Goal: Transaction & Acquisition: Purchase product/service

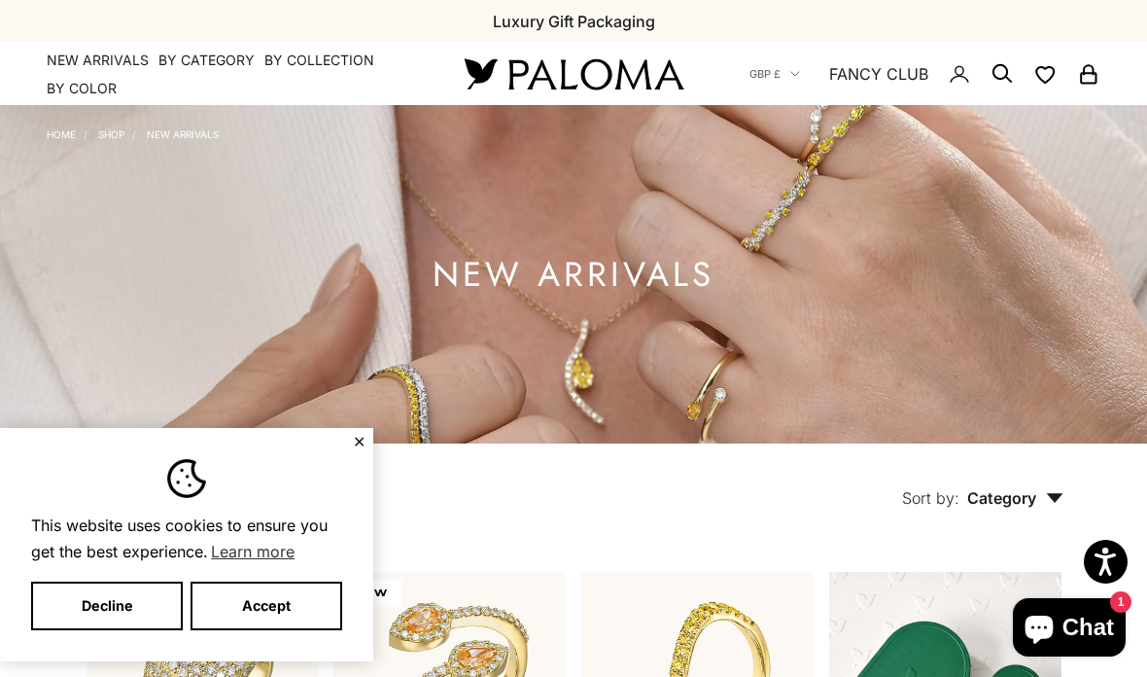
click at [292, 610] on button "Accept" at bounding box center [267, 605] width 152 height 49
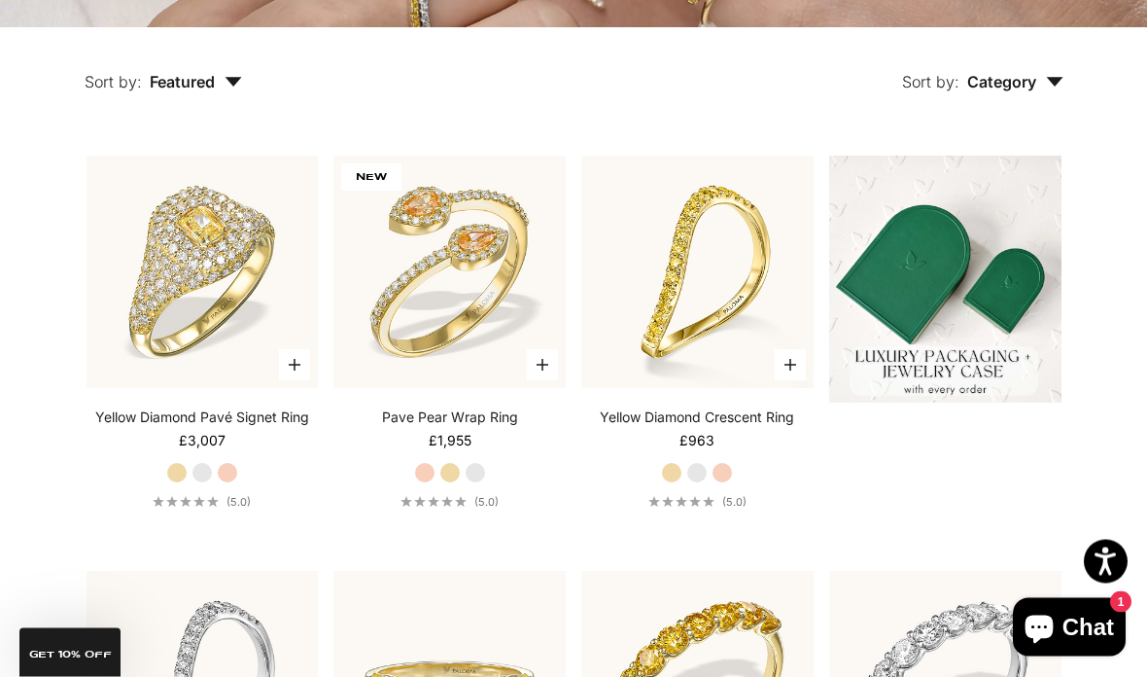
scroll to position [416, 0]
click at [452, 483] on label "Yellow Gold" at bounding box center [449, 472] width 21 height 21
click at [420, 483] on label "Rose Gold" at bounding box center [424, 472] width 21 height 21
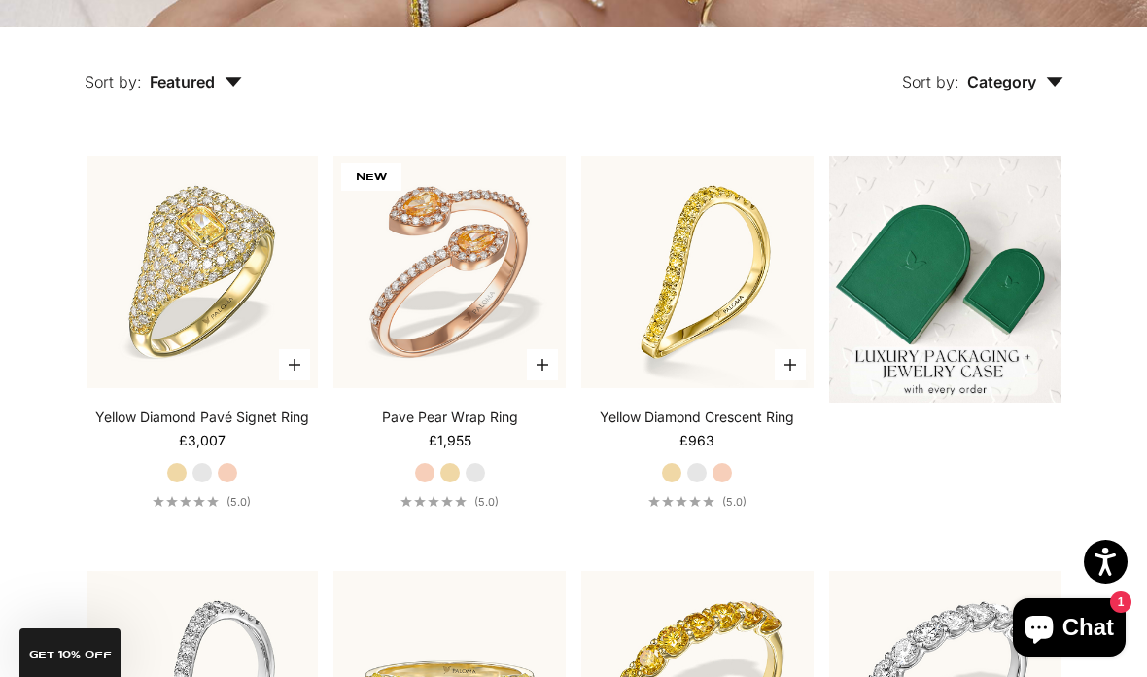
click at [478, 483] on label "White Gold" at bounding box center [475, 472] width 21 height 21
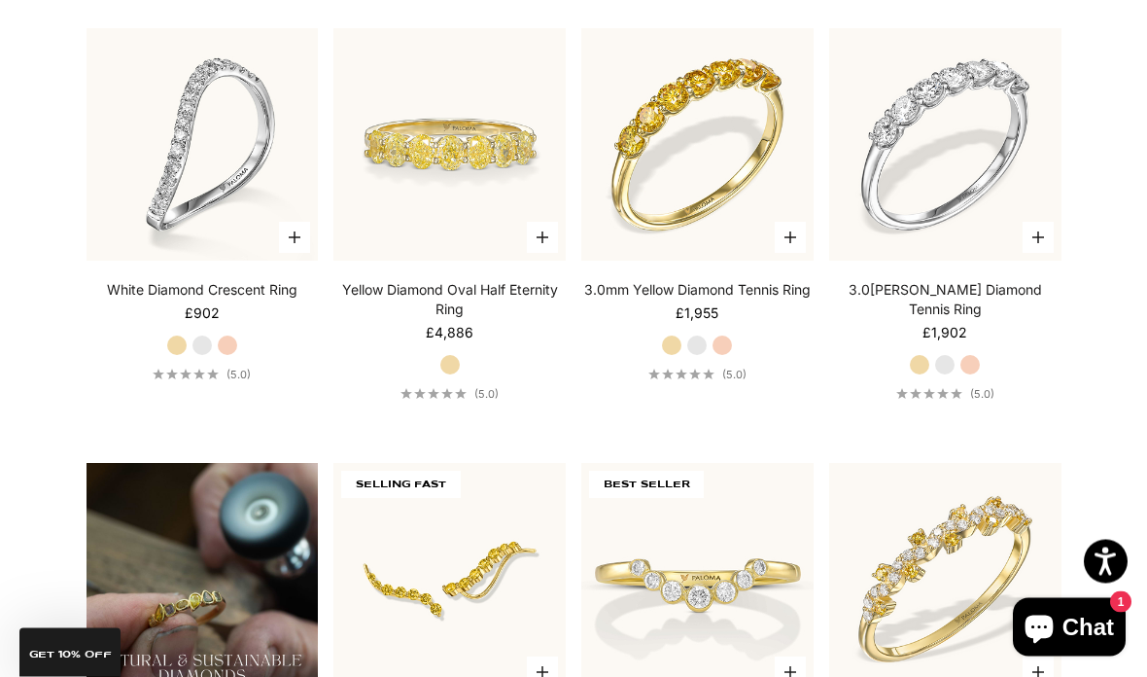
scroll to position [875, 0]
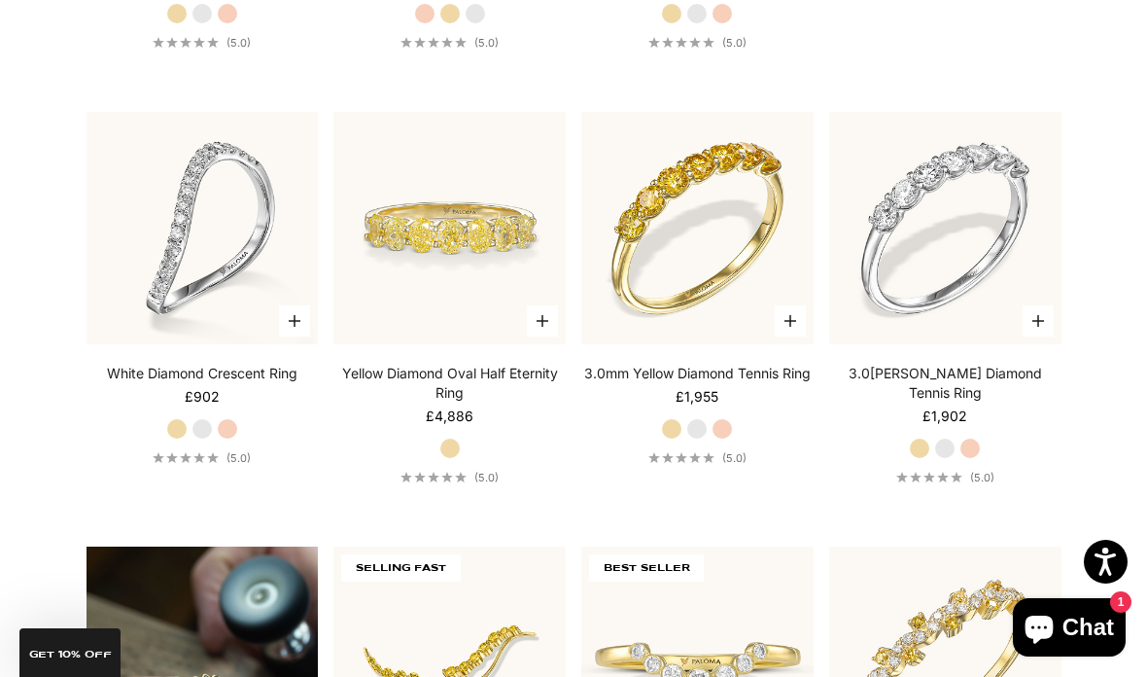
click at [939, 459] on label "White Gold" at bounding box center [944, 448] width 21 height 21
click at [981, 459] on label "Rose Gold" at bounding box center [970, 448] width 21 height 21
click at [929, 459] on label "Yellow Gold" at bounding box center [919, 448] width 21 height 21
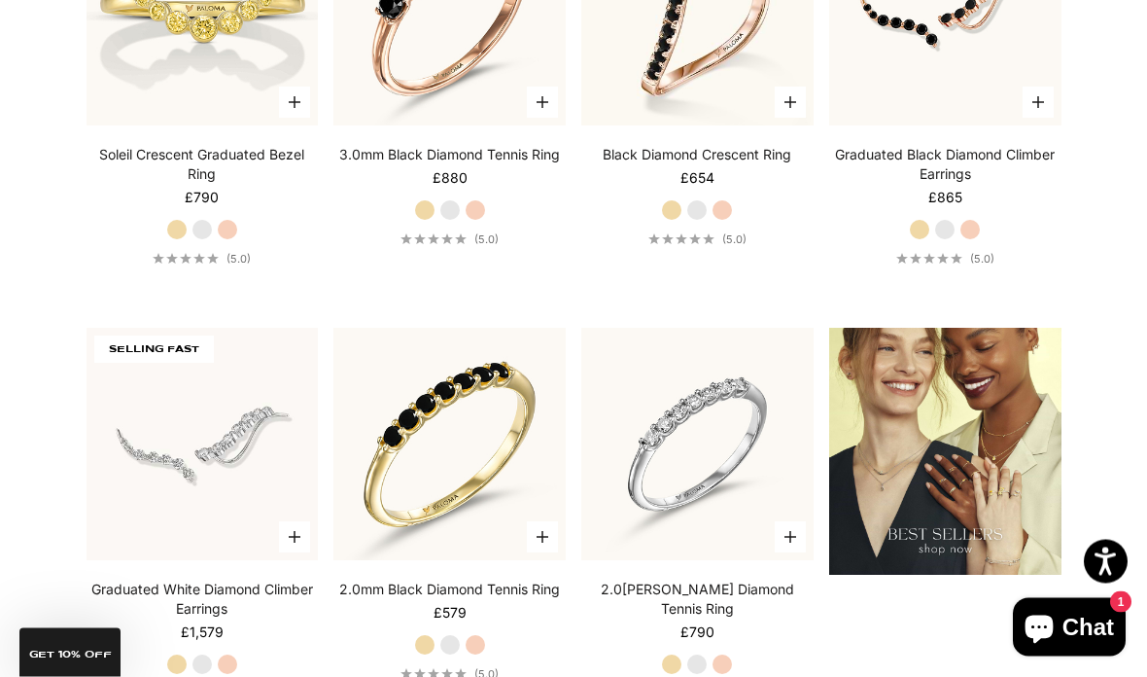
scroll to position [1995, 0]
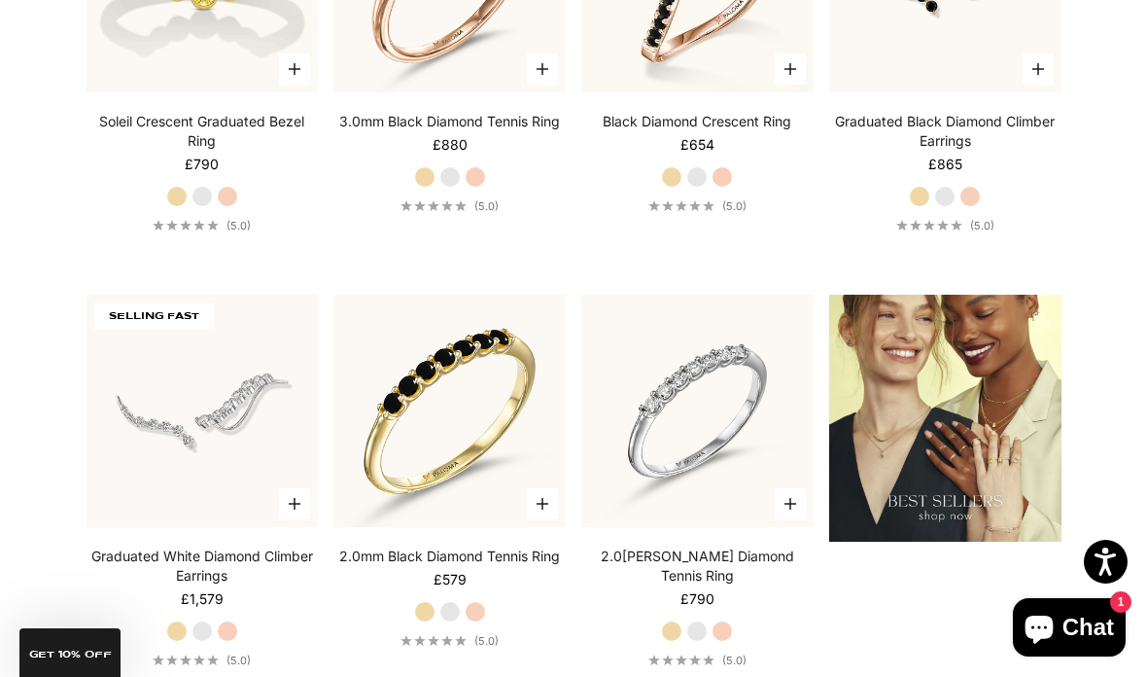
click at [658, 517] on img at bounding box center [698, 411] width 256 height 256
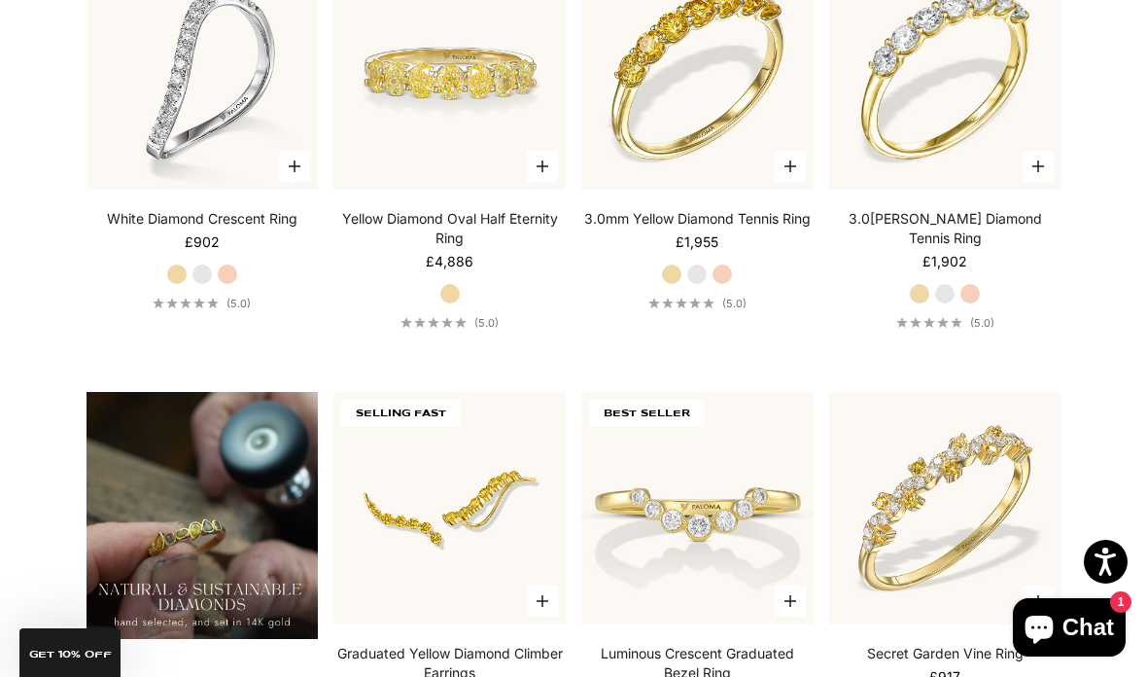
scroll to position [1027, 0]
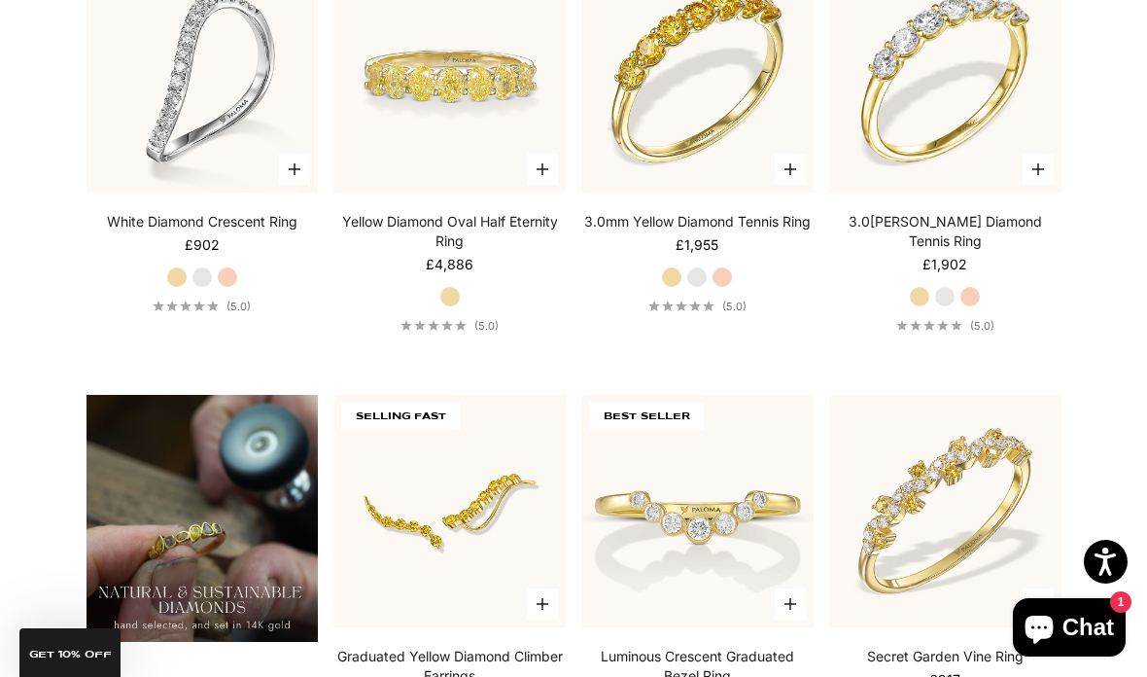
click at [855, 122] on img at bounding box center [946, 76] width 256 height 256
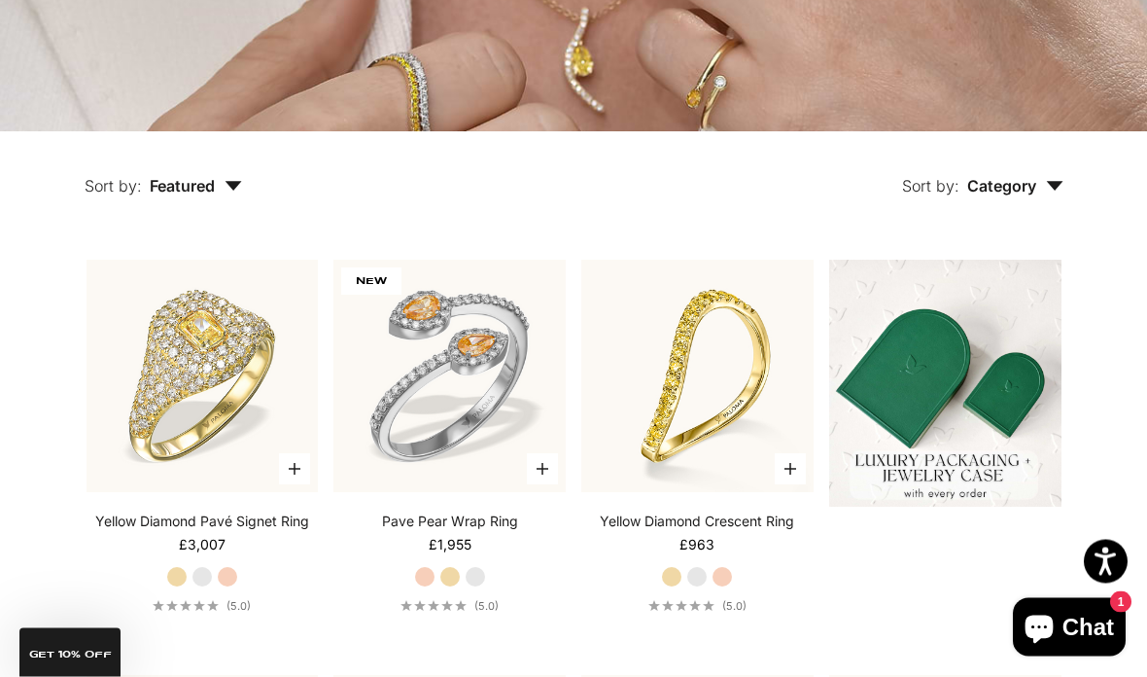
scroll to position [0, 0]
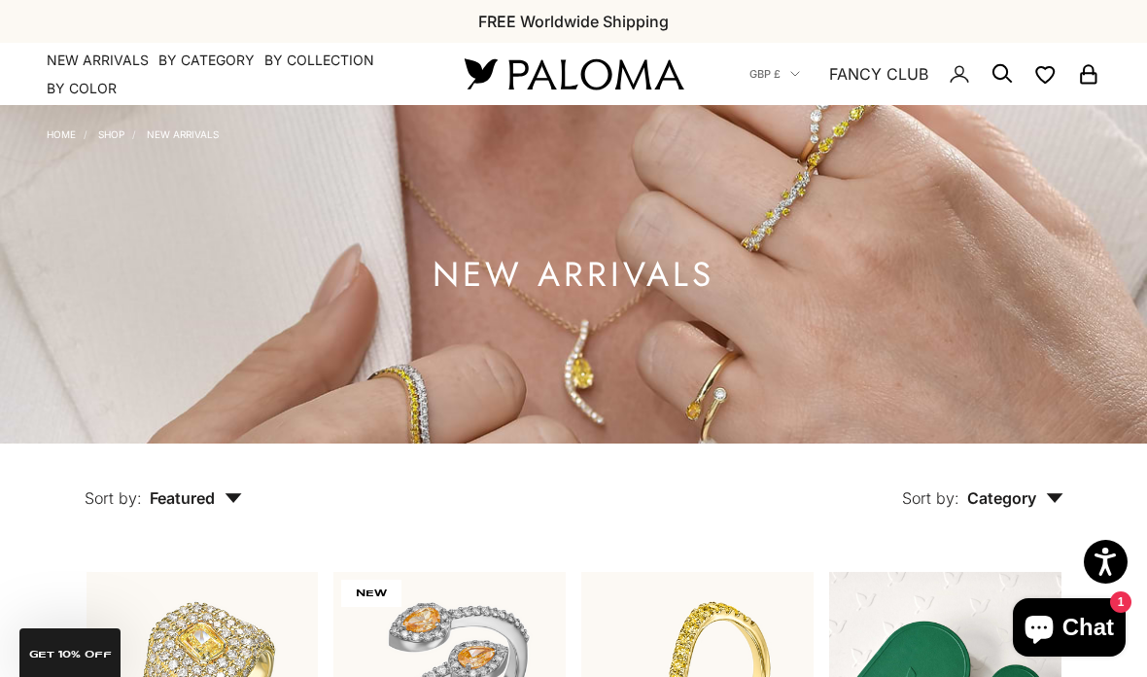
click at [118, 134] on link "Shop" at bounding box center [111, 134] width 26 height 12
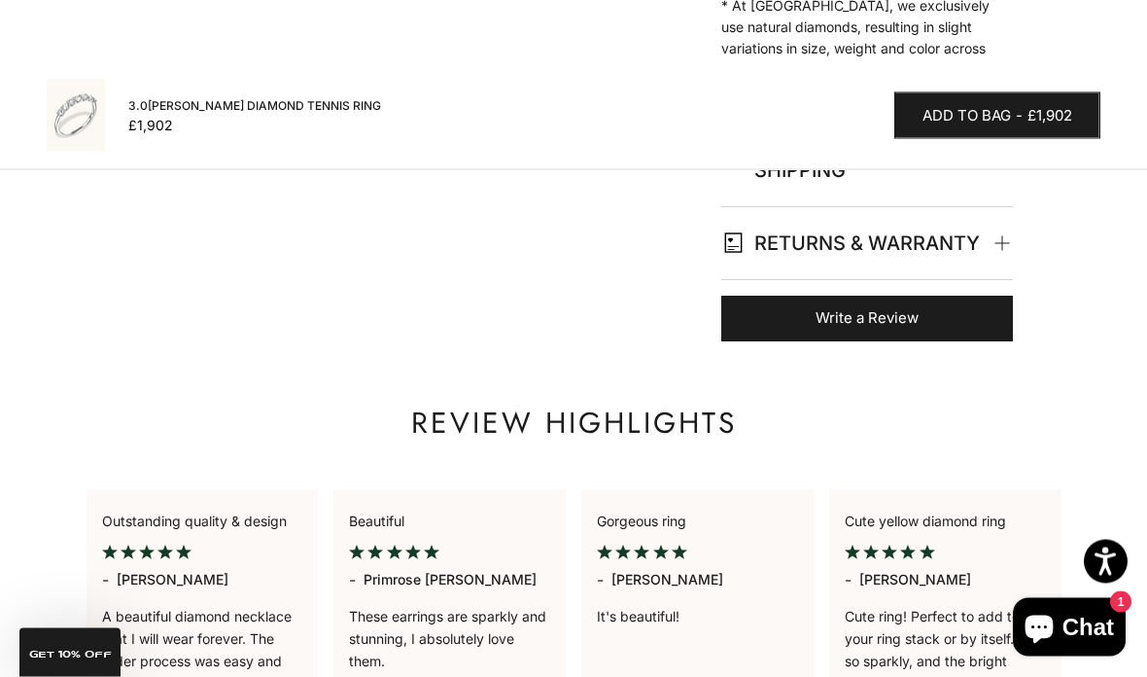
scroll to position [1564, 0]
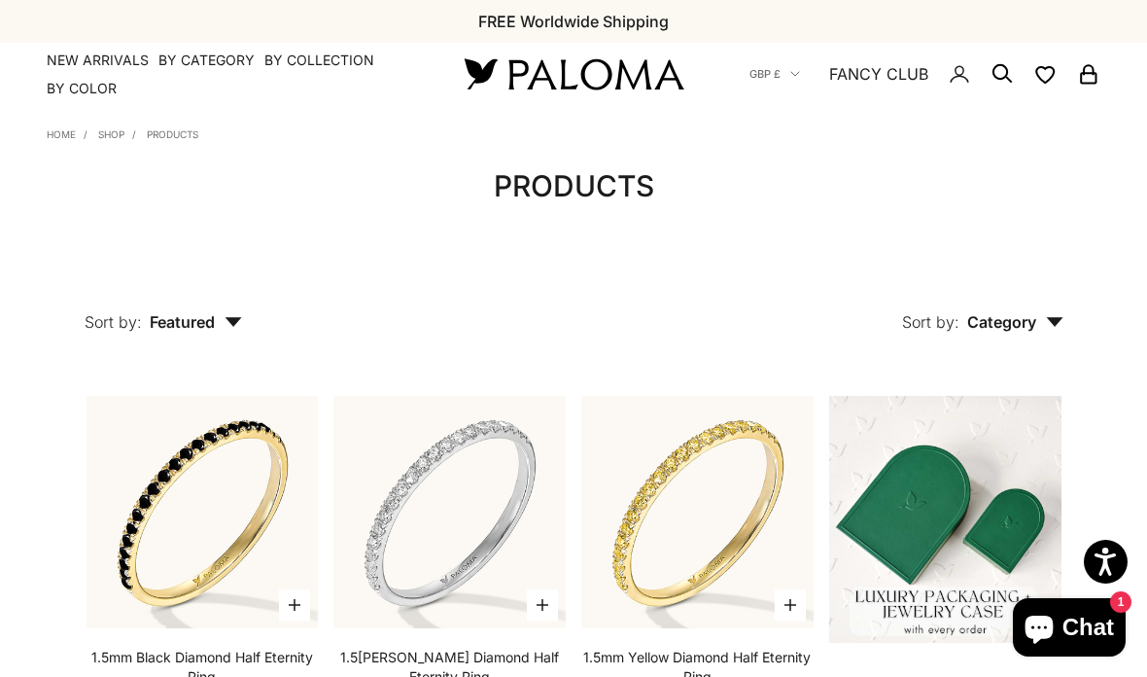
click at [188, 347] on button "Sort by: Featured" at bounding box center [163, 308] width 247 height 82
click at [999, 328] on span "Category" at bounding box center [1015, 321] width 96 height 19
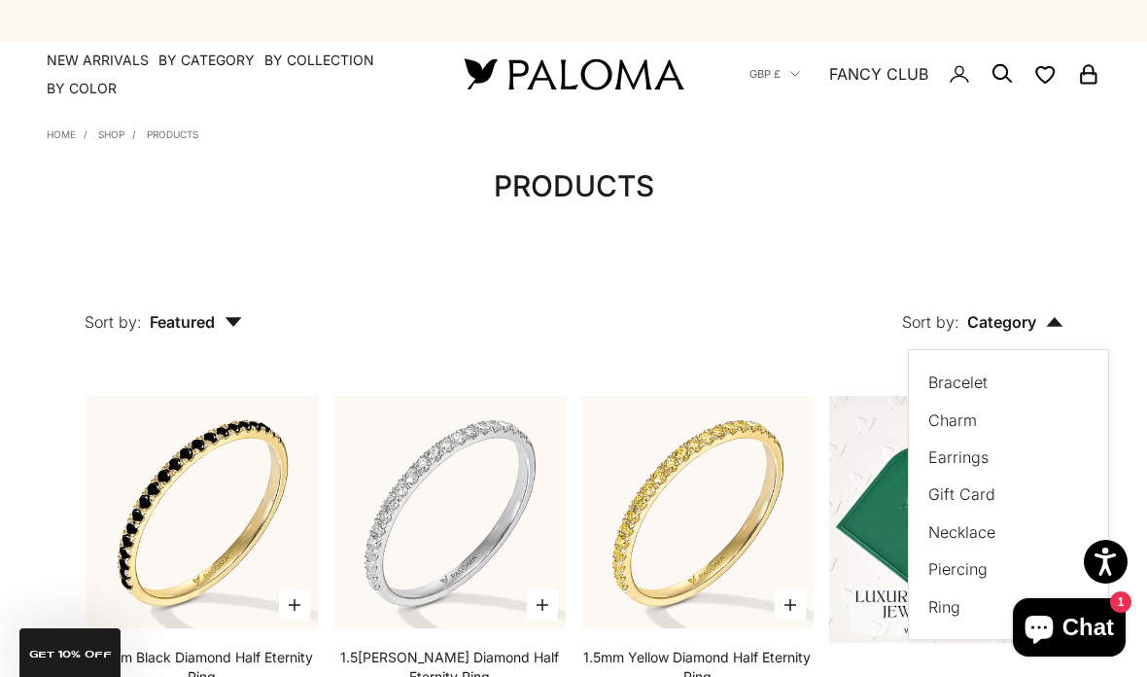
click at [945, 606] on label "Ring" at bounding box center [945, 606] width 32 height 25
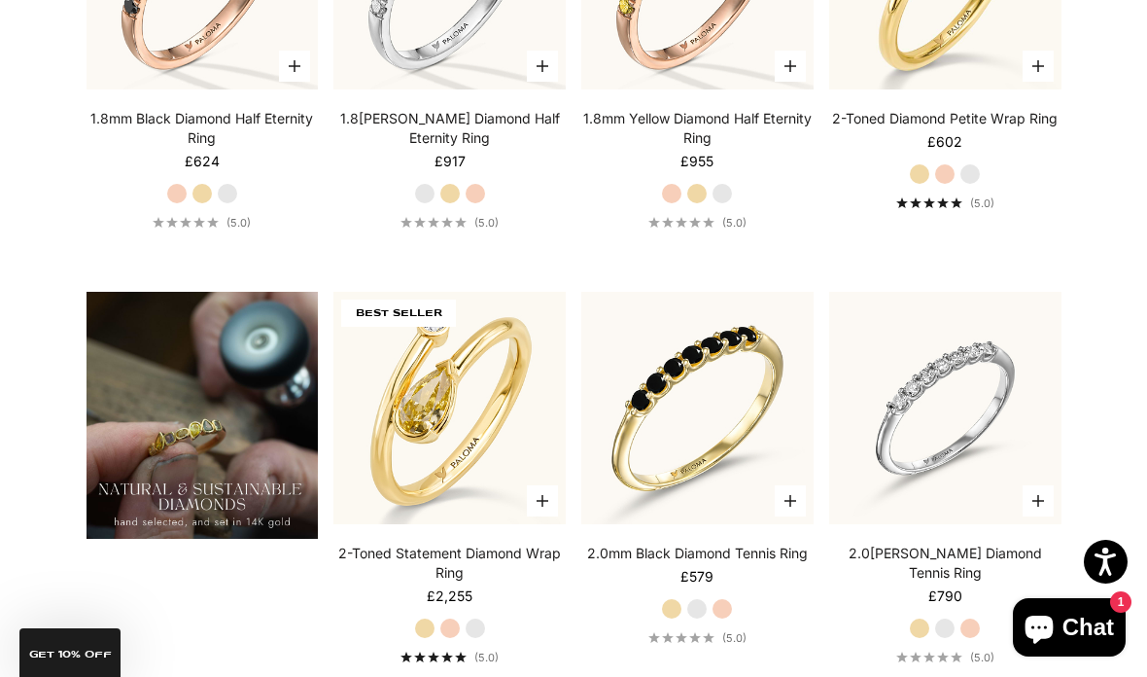
scroll to position [1098, 0]
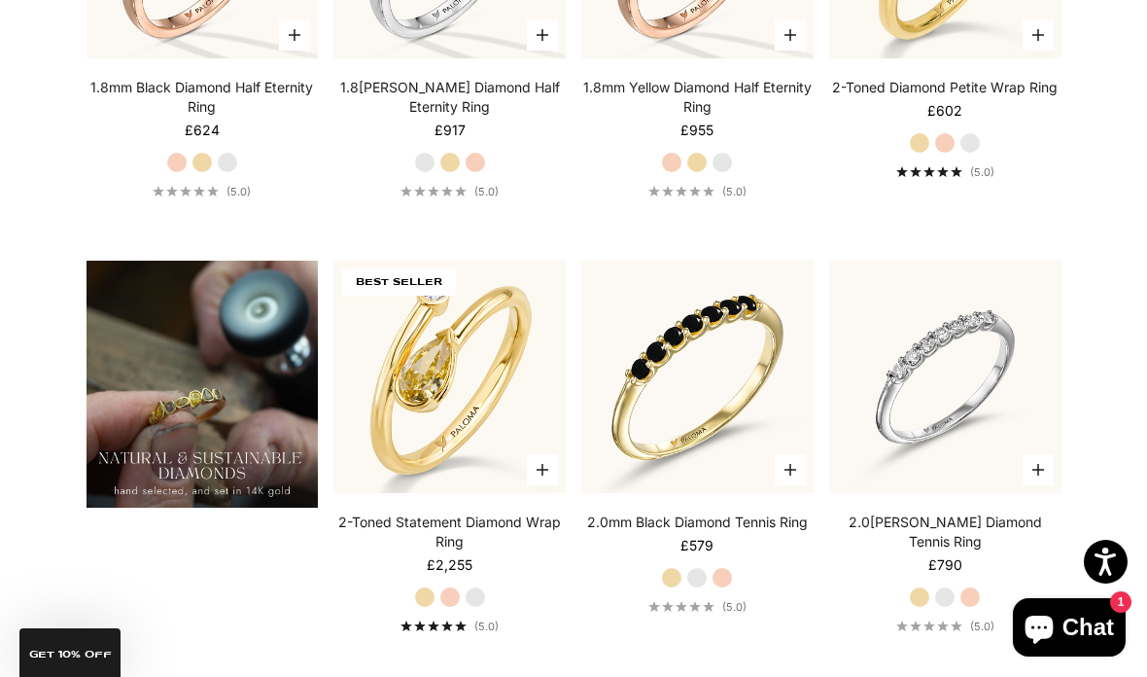
click at [449, 598] on label "Rose Gold" at bounding box center [449, 596] width 21 height 21
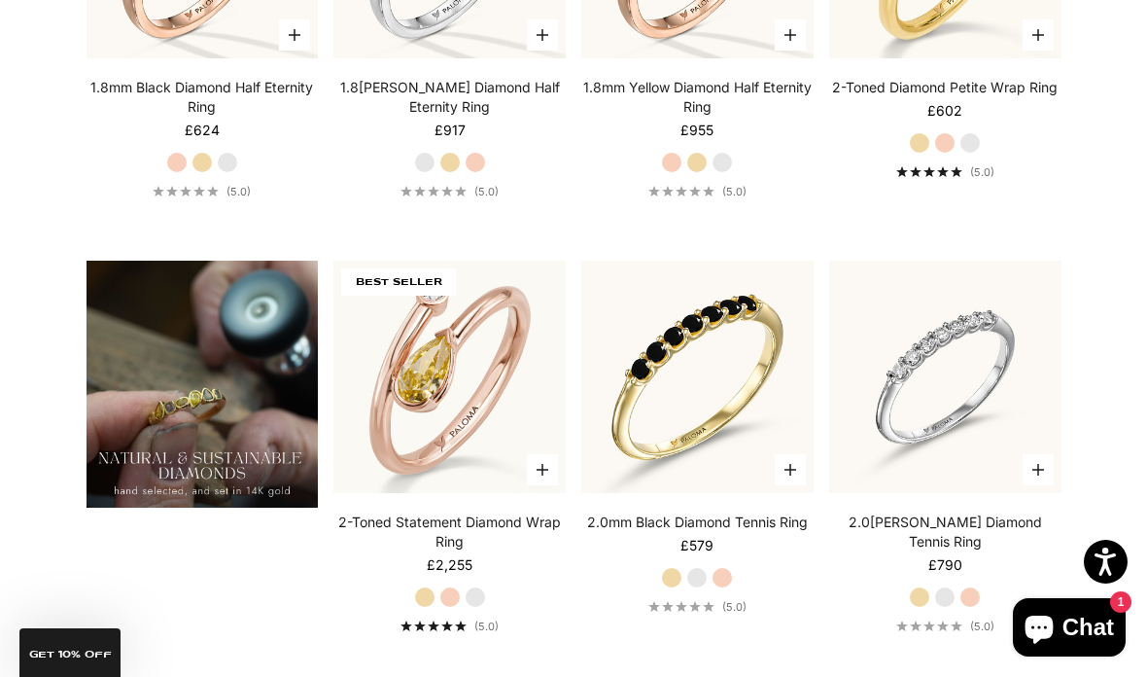
click at [483, 597] on label "White Gold" at bounding box center [475, 596] width 21 height 21
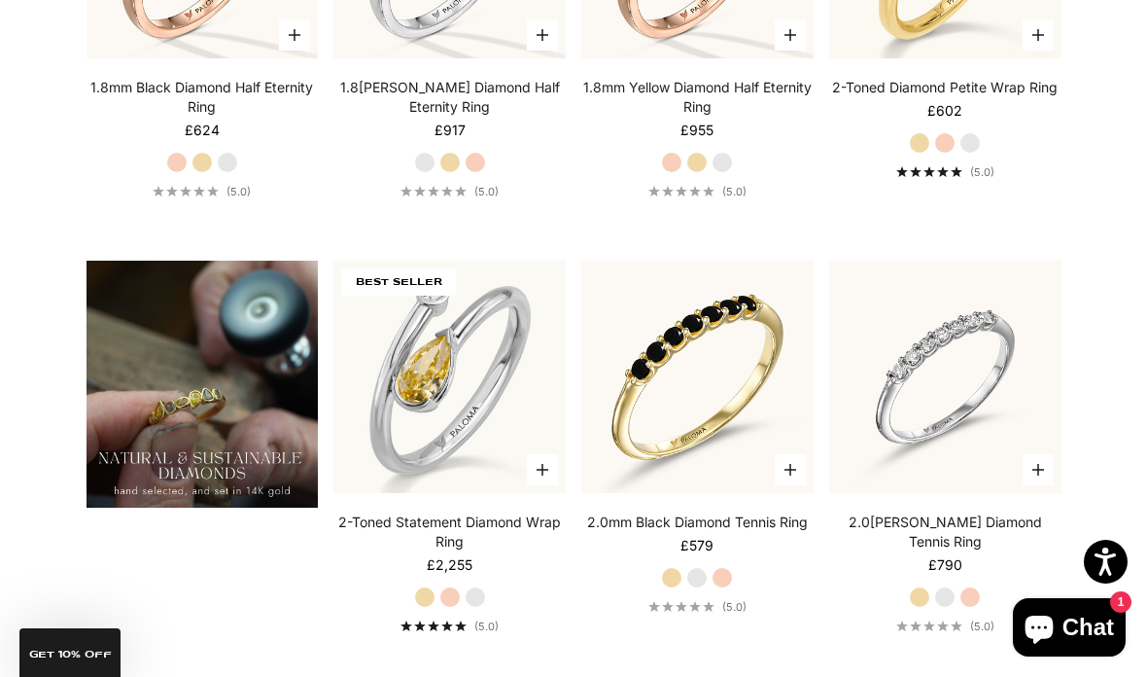
click at [415, 597] on label "Yellow Gold" at bounding box center [424, 596] width 21 height 21
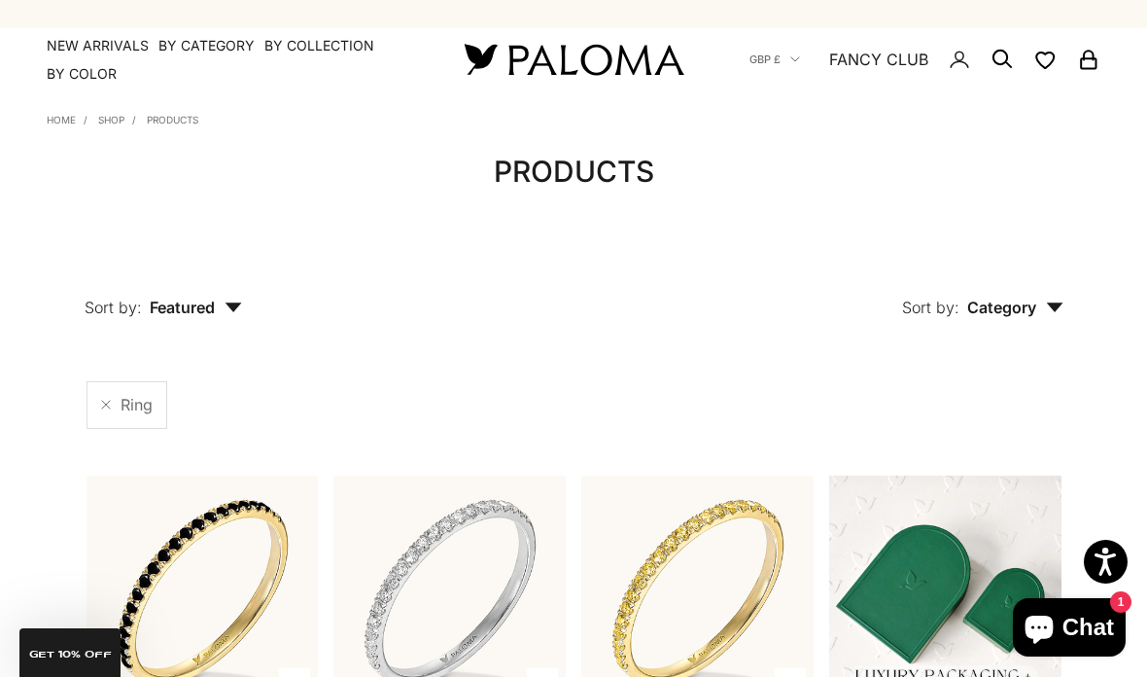
scroll to position [0, 0]
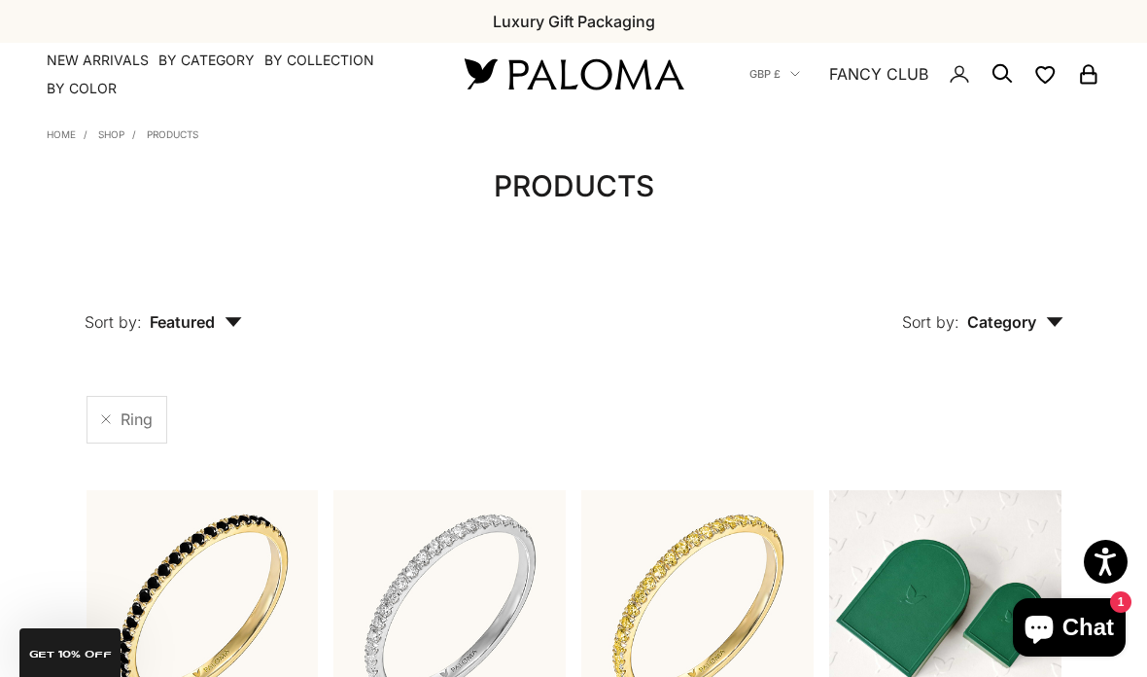
click at [170, 326] on span "Featured" at bounding box center [196, 321] width 92 height 19
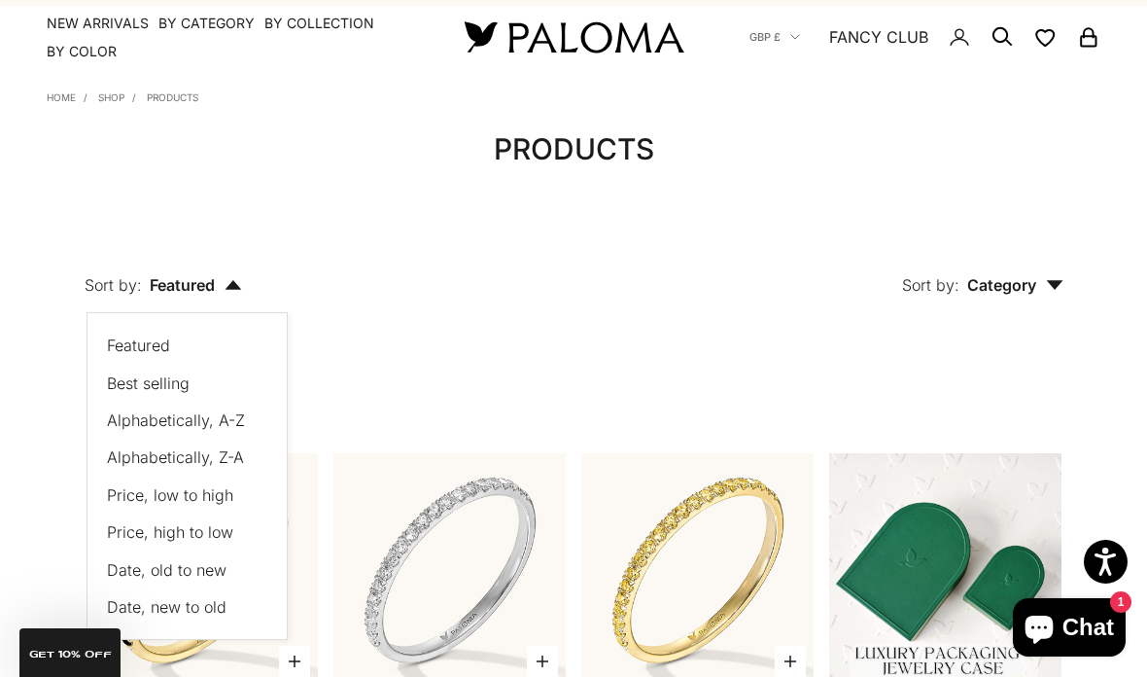
scroll to position [35, 0]
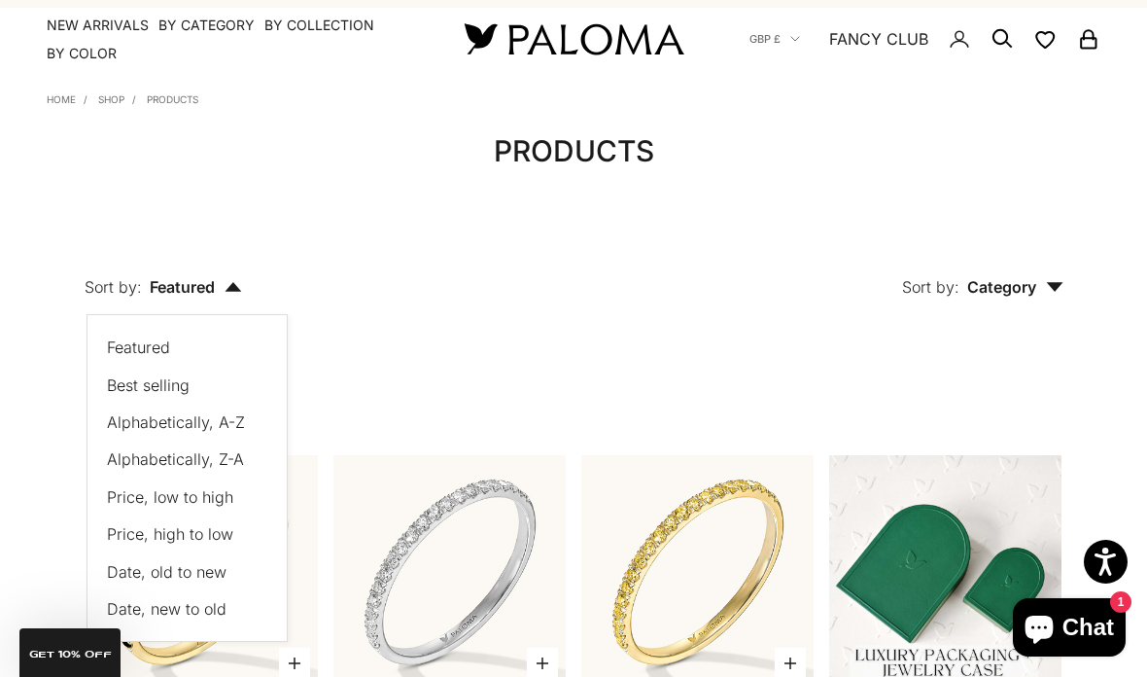
click at [118, 379] on span "Best selling" at bounding box center [148, 384] width 83 height 19
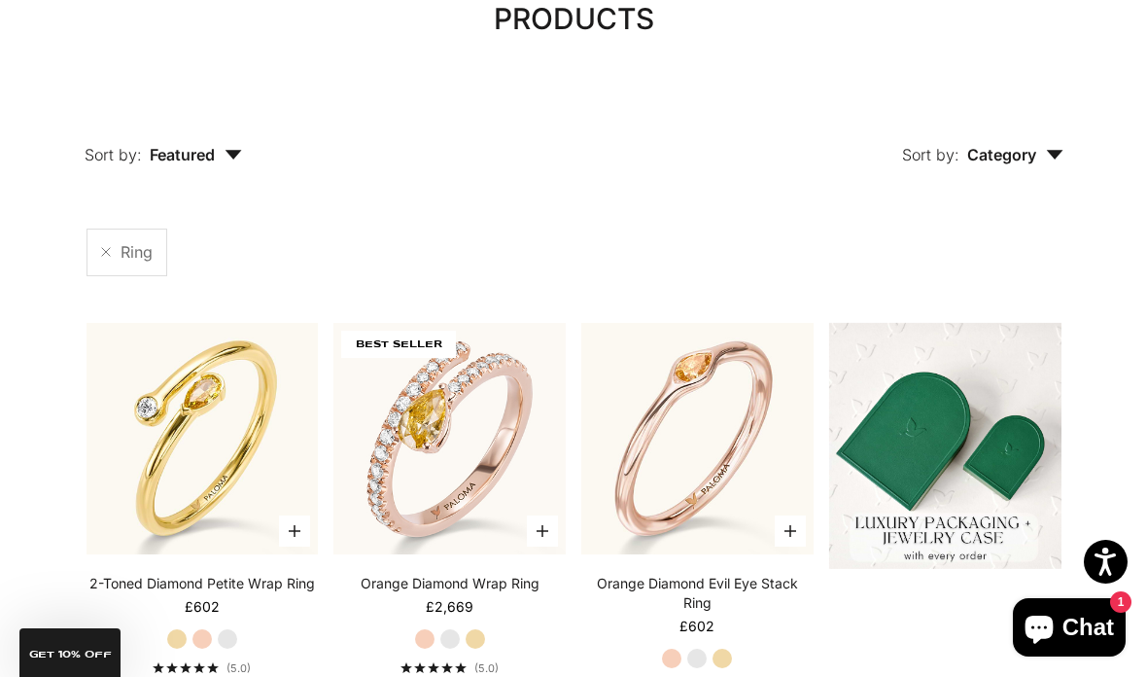
scroll to position [231, 0]
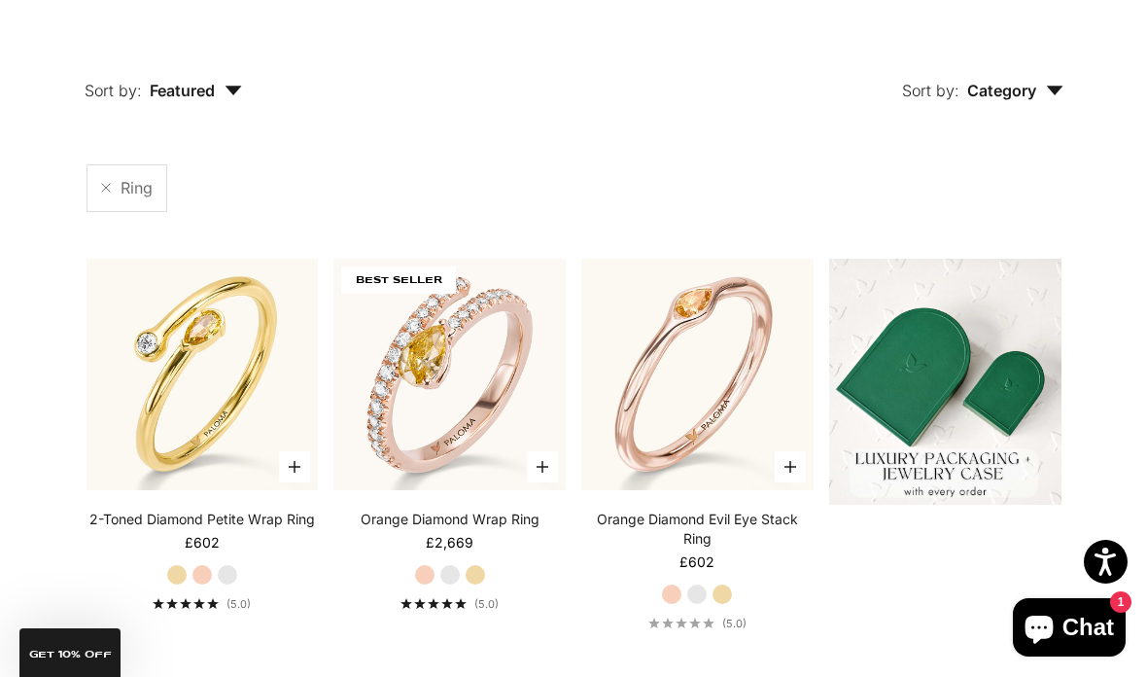
click at [451, 576] on label "White Gold" at bounding box center [449, 574] width 21 height 21
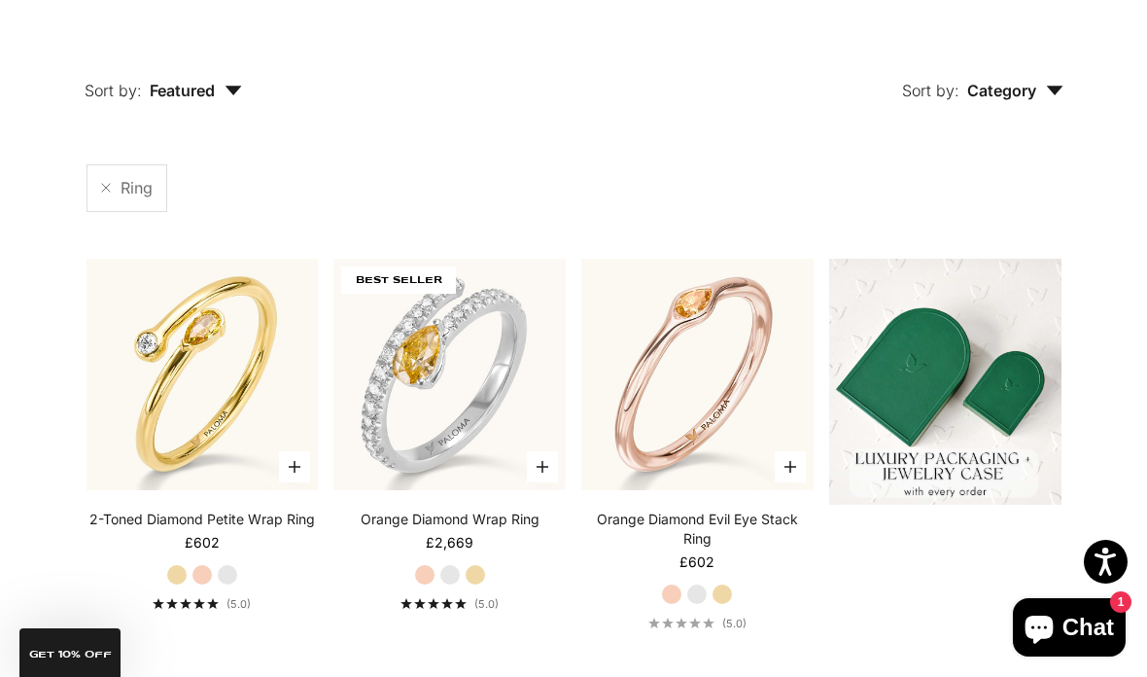
click at [479, 578] on label "Yellow Gold" at bounding box center [475, 574] width 21 height 21
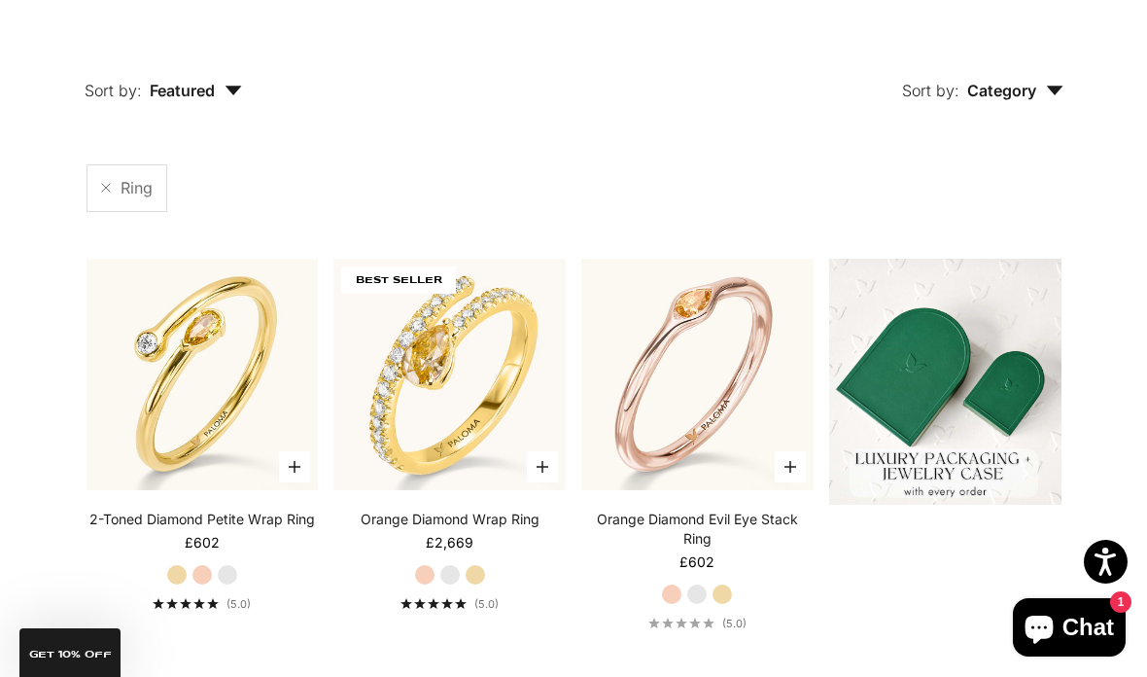
click at [416, 577] on label "Rose Gold" at bounding box center [424, 574] width 21 height 21
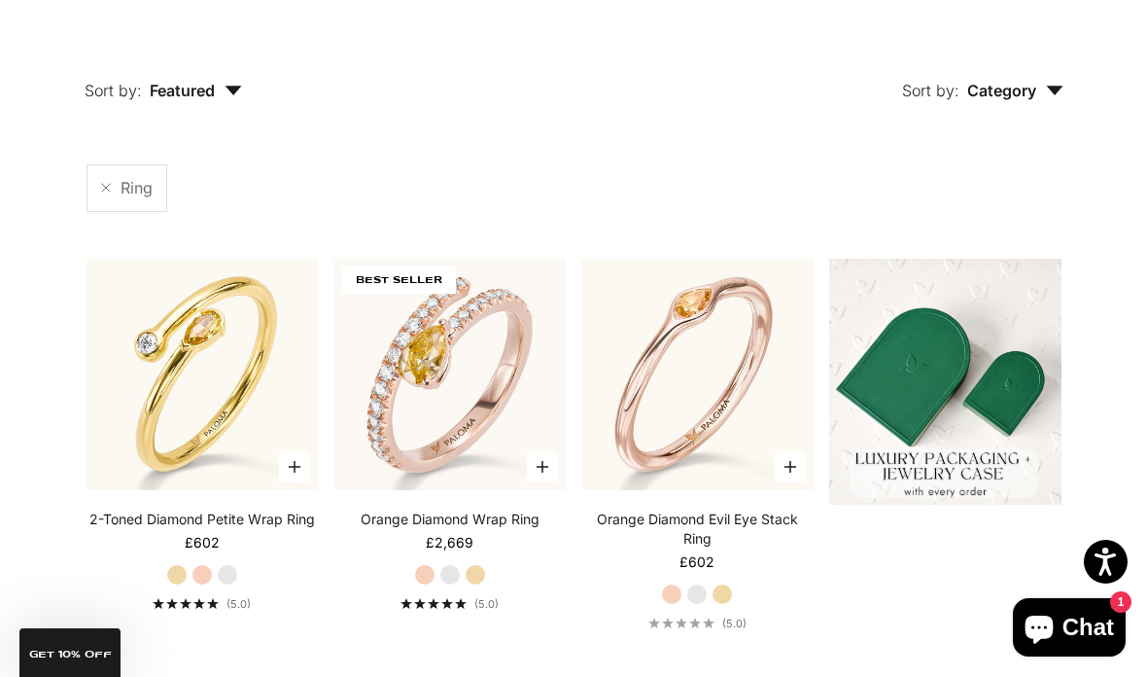
click at [446, 579] on label "White Gold" at bounding box center [449, 574] width 21 height 21
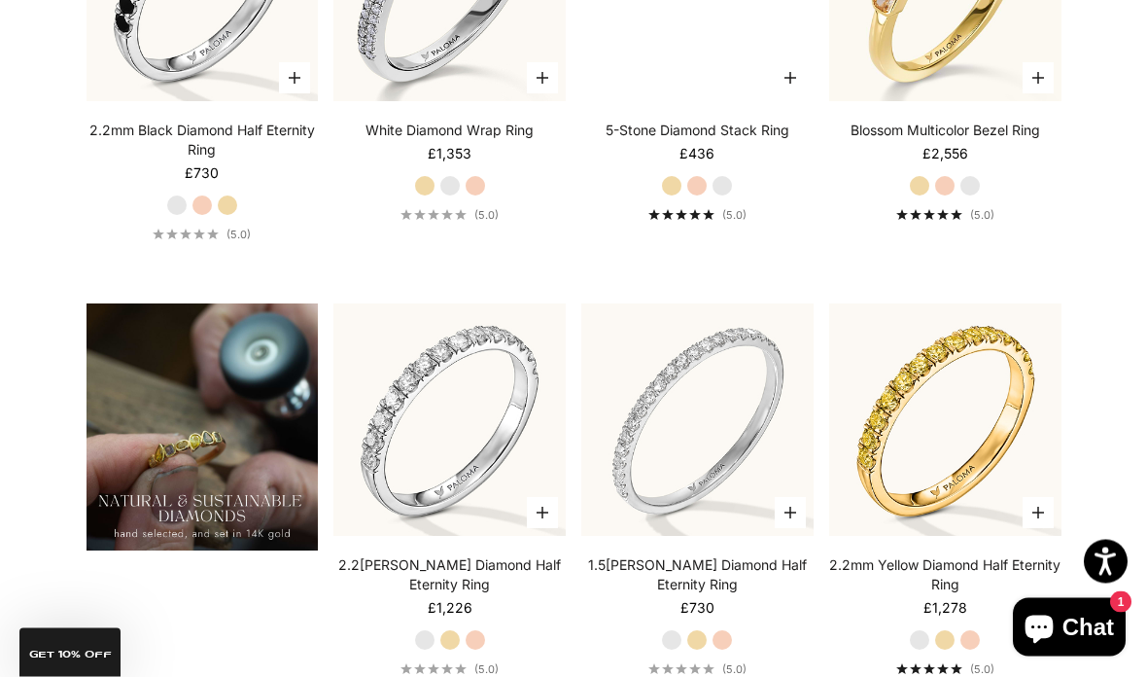
scroll to position [1055, 0]
